Goal: Information Seeking & Learning: Learn about a topic

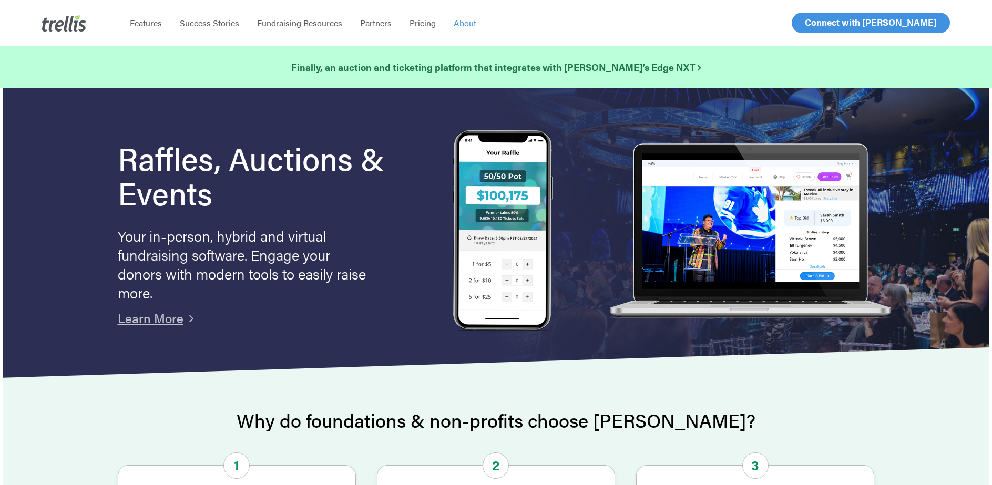
click at [457, 28] on span "About" at bounding box center [464, 23] width 23 height 12
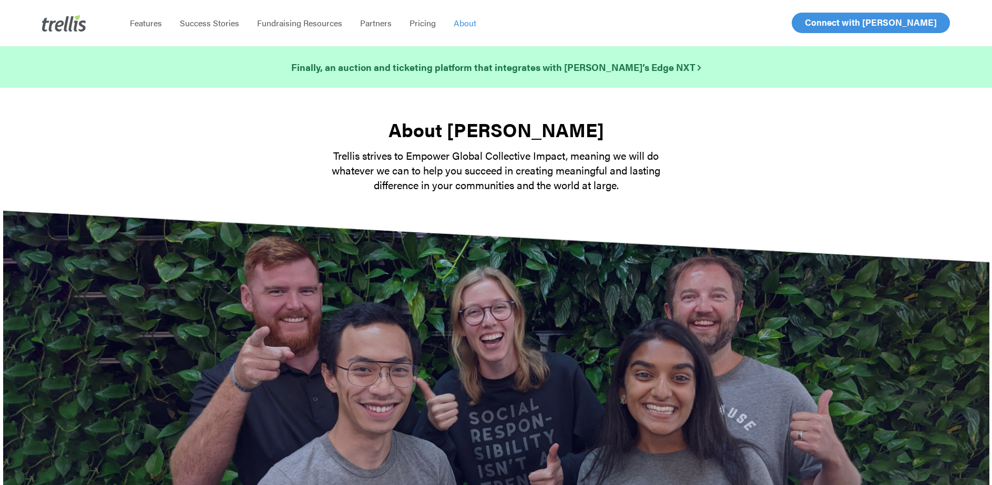
click at [460, 27] on span "About" at bounding box center [464, 23] width 23 height 12
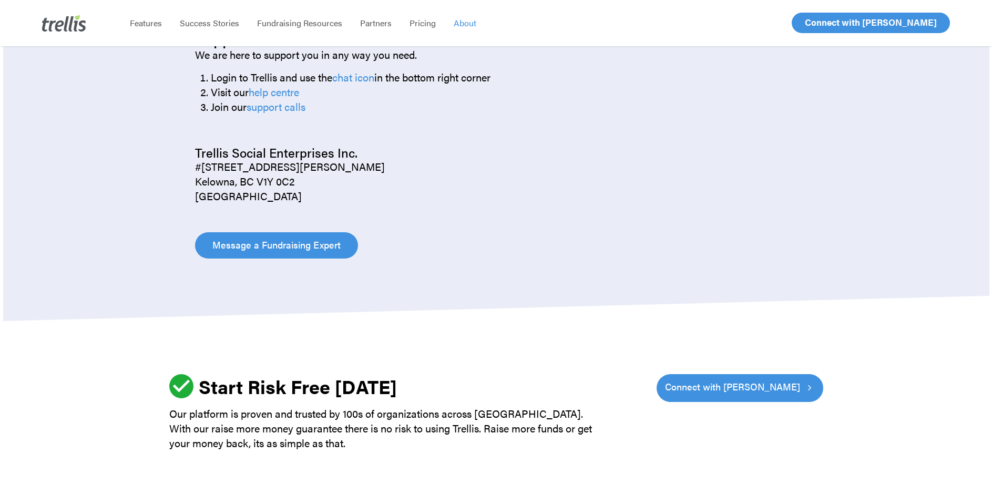
scroll to position [1515, 0]
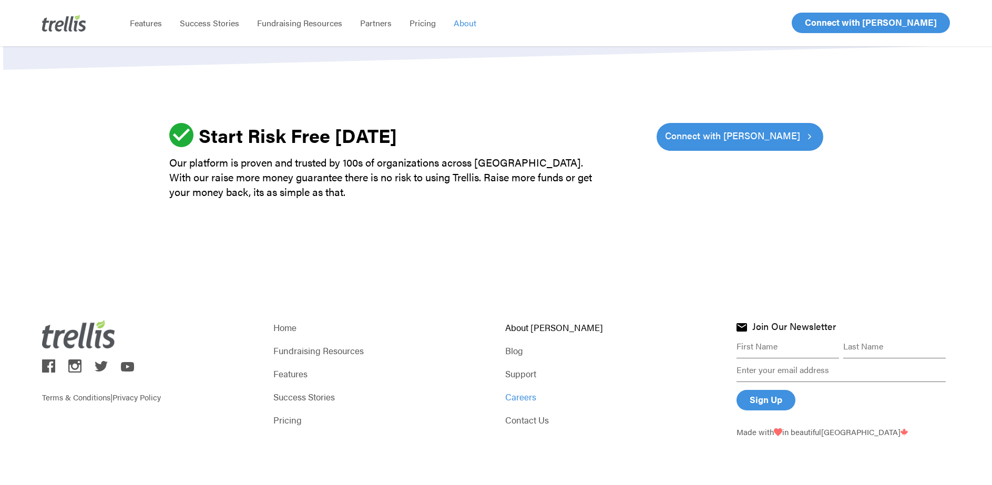
click at [529, 398] on link "Careers" at bounding box center [611, 396] width 213 height 15
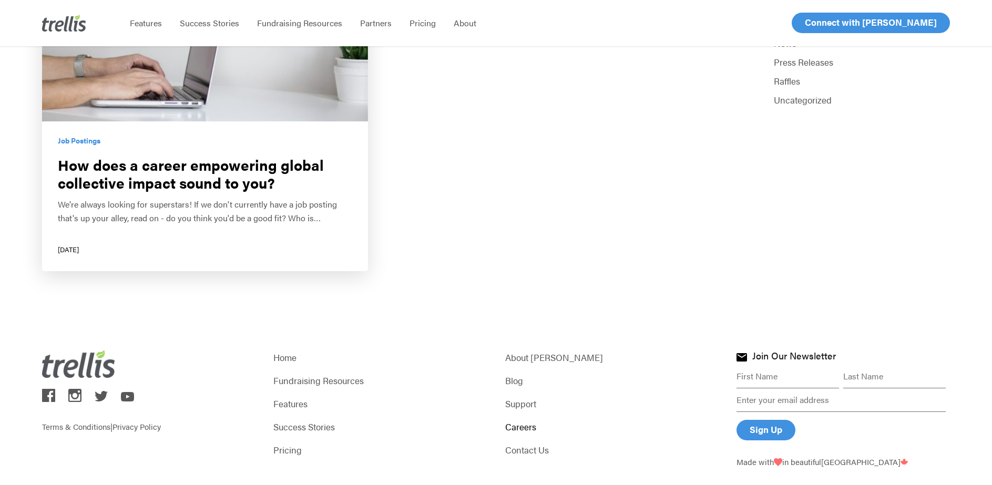
scroll to position [316, 0]
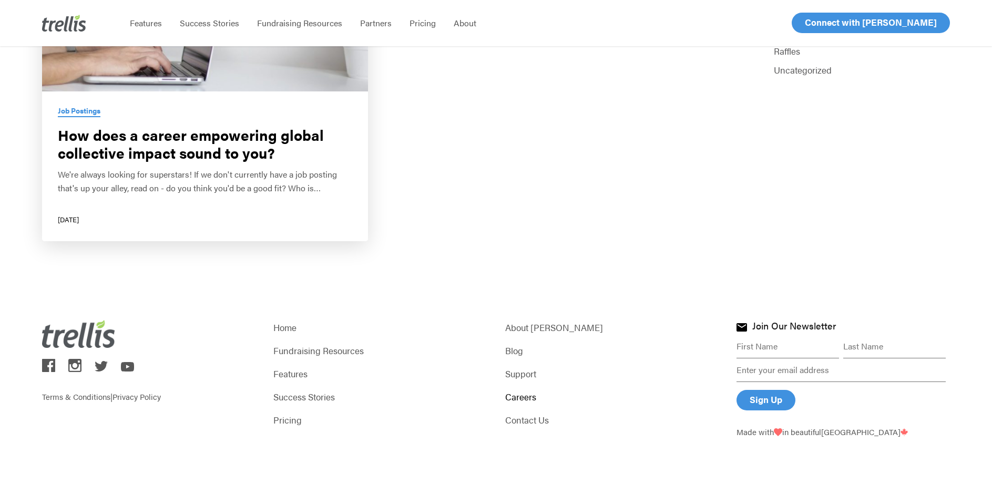
click at [73, 115] on link "Job Postings" at bounding box center [79, 111] width 43 height 10
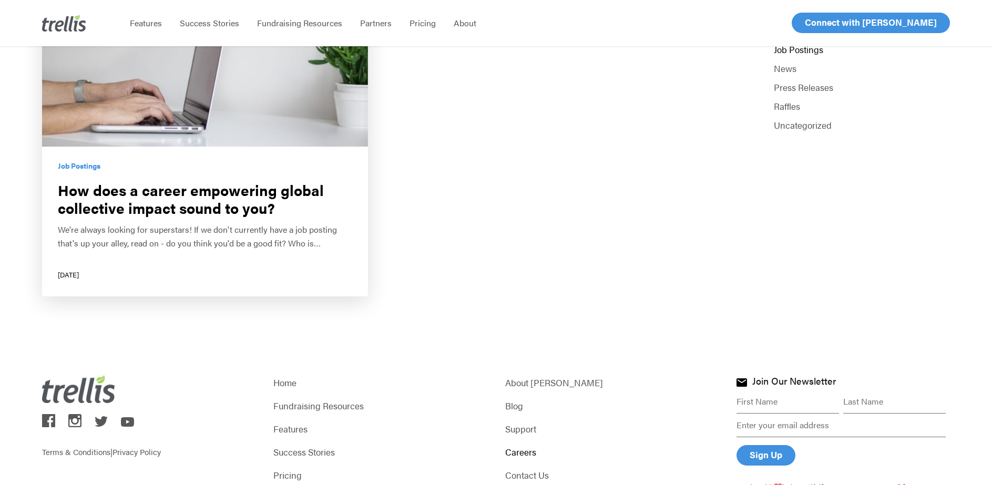
scroll to position [99, 0]
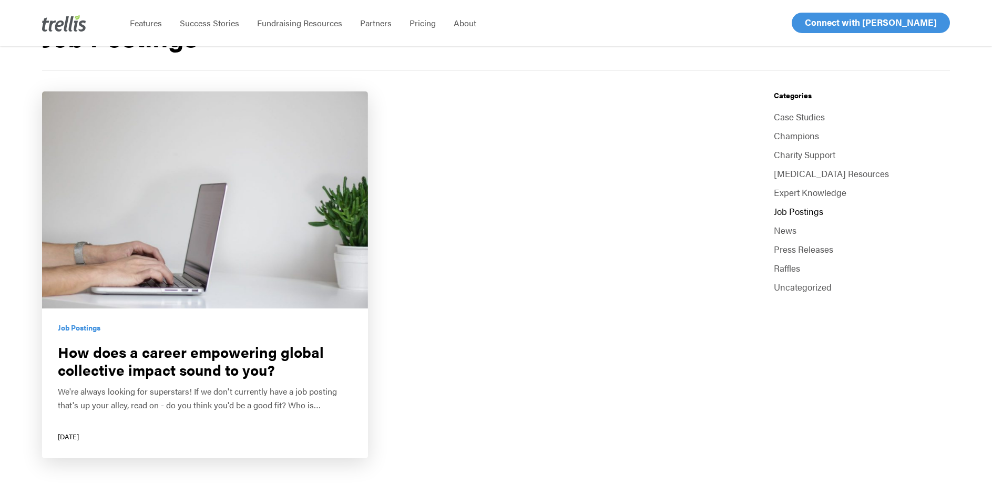
click at [795, 209] on link "Job Postings" at bounding box center [861, 211] width 176 height 15
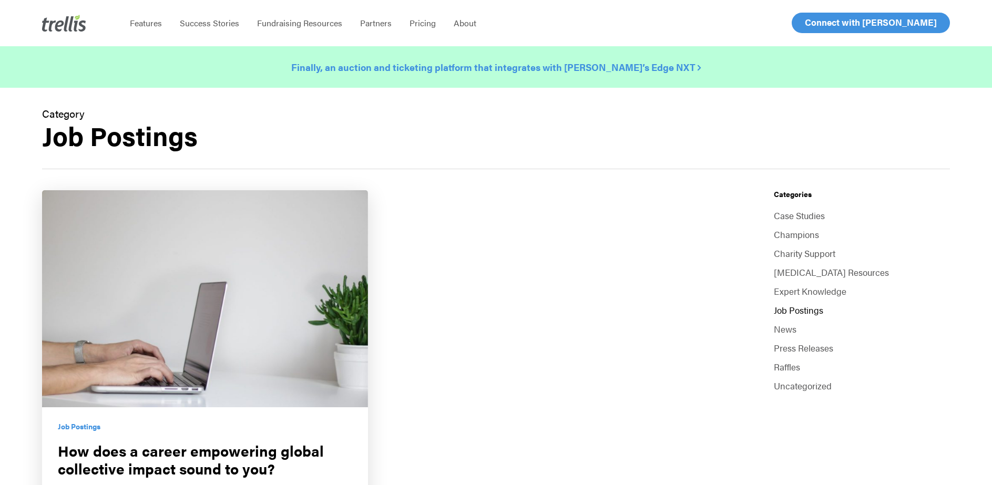
click at [620, 67] on strong "Finally, an auction and ticketing platform that integrates with [PERSON_NAME]’s…" at bounding box center [495, 66] width 409 height 13
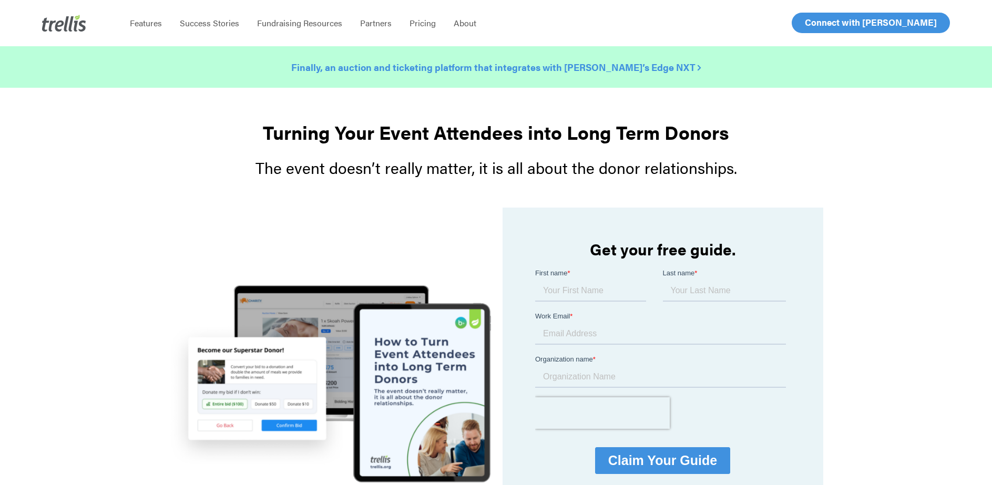
click at [609, 71] on strong "Finally, an auction and ticketing platform that integrates with [PERSON_NAME]’s…" at bounding box center [495, 66] width 409 height 13
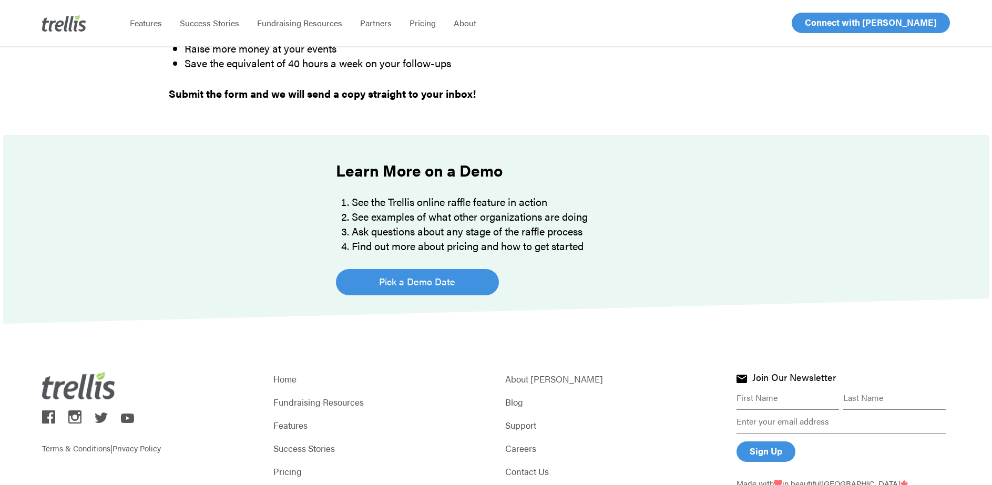
scroll to position [695, 0]
